Goal: Task Accomplishment & Management: Manage account settings

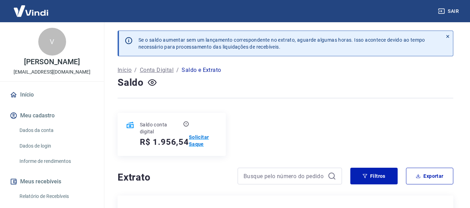
click at [198, 137] on p "Solicitar Saque" at bounding box center [203, 141] width 29 height 14
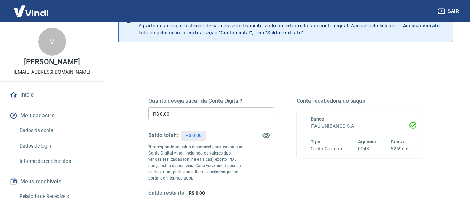
scroll to position [70, 0]
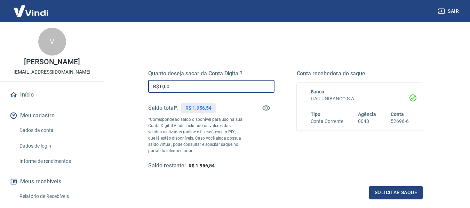
click at [230, 89] on input "R$ 0,00" at bounding box center [211, 86] width 126 height 13
type input "R$ 1.956,54"
click at [387, 195] on button "Solicitar saque" at bounding box center [396, 192] width 54 height 13
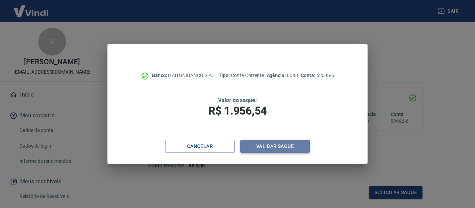
click at [281, 144] on button "Validar saque" at bounding box center [275, 146] width 70 height 13
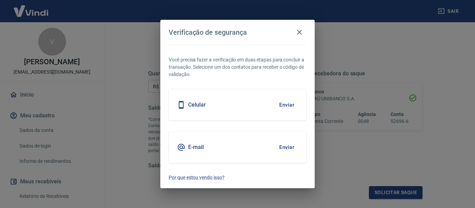
click at [289, 146] on button "Enviar" at bounding box center [286, 147] width 23 height 15
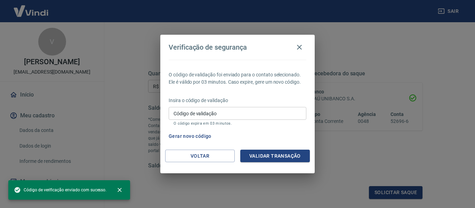
click at [248, 110] on input "Código de validação" at bounding box center [238, 113] width 138 height 13
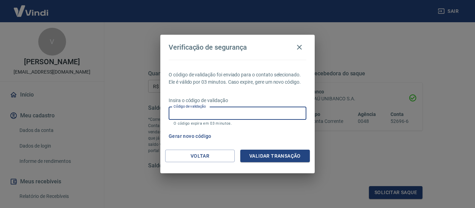
paste input "462904"
type input "462904"
click at [271, 155] on button "Validar transação" at bounding box center [275, 156] width 70 height 13
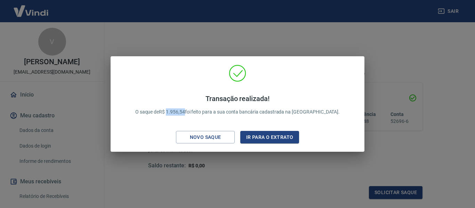
drag, startPoint x: 185, startPoint y: 112, endPoint x: 203, endPoint y: 110, distance: 18.1
click at [203, 110] on p "Transação realizada! O saque de R$ 1.956,54 foi feito para a sua conta bancária…" at bounding box center [237, 105] width 205 height 21
copy p "1.956,54"
click at [280, 133] on button "Ir para o extrato" at bounding box center [269, 137] width 59 height 13
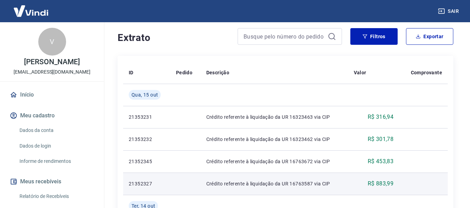
scroll to position [139, 0]
